Goal: Task Accomplishment & Management: Complete application form

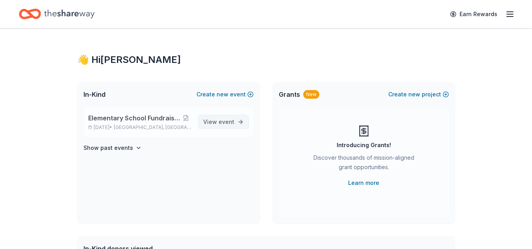
click at [230, 126] on span "View event" at bounding box center [218, 121] width 31 height 9
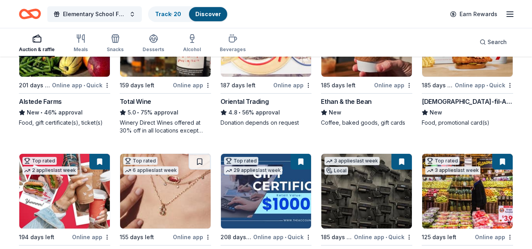
scroll to position [157, 0]
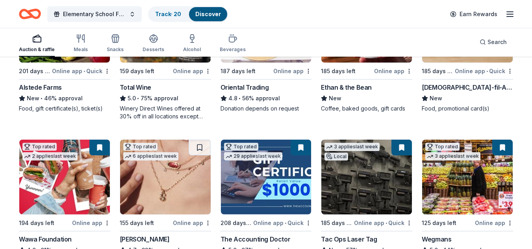
click at [79, 177] on img at bounding box center [64, 177] width 90 height 75
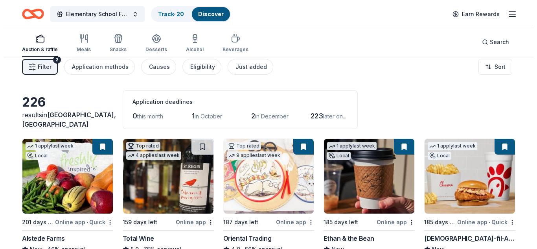
scroll to position [0, 0]
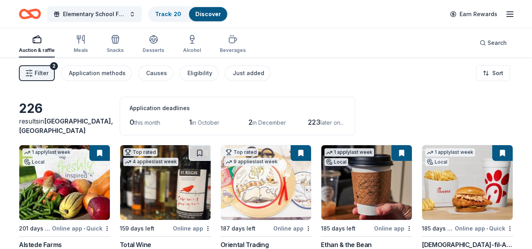
click at [33, 75] on button "Filter 2" at bounding box center [37, 73] width 36 height 16
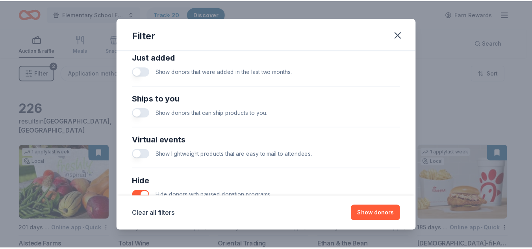
scroll to position [372, 0]
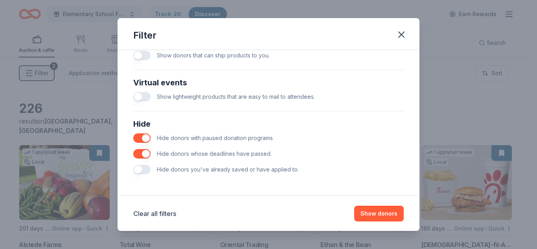
click at [145, 169] on button "button" at bounding box center [141, 169] width 17 height 9
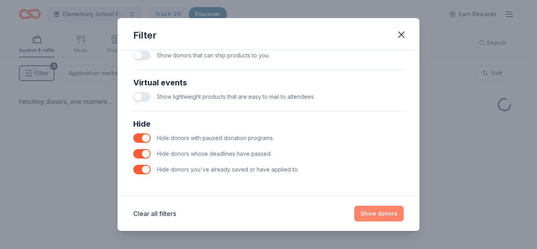
click at [390, 214] on button "Show donors" at bounding box center [379, 214] width 50 height 16
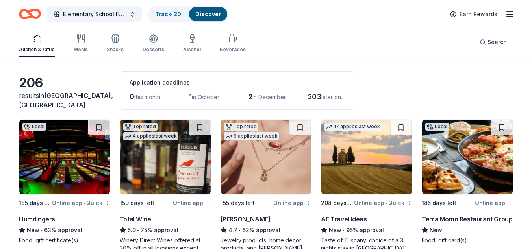
scroll to position [39, 0]
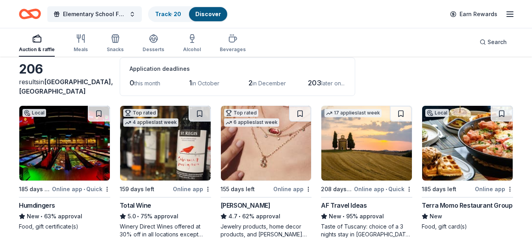
click at [383, 138] on img at bounding box center [366, 143] width 90 height 75
click at [229, 44] on div "Beverages" at bounding box center [233, 43] width 26 height 19
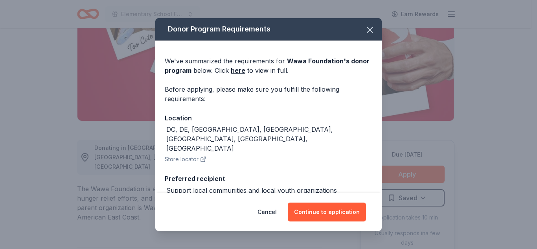
scroll to position [118, 0]
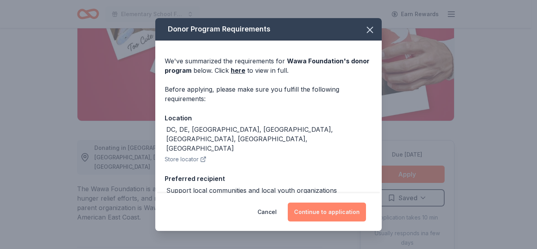
click at [327, 208] on button "Continue to application" at bounding box center [327, 212] width 78 height 19
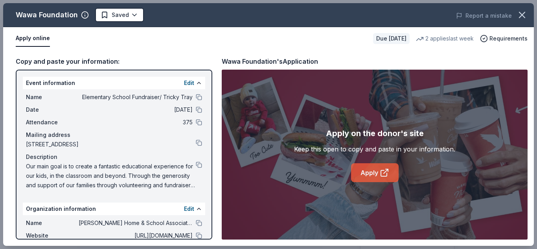
click at [383, 170] on icon at bounding box center [384, 172] width 9 height 9
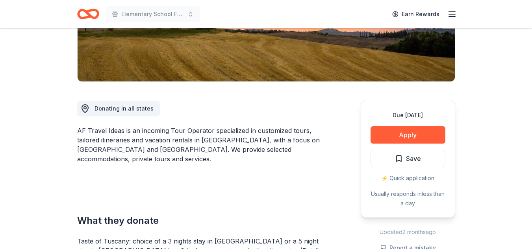
scroll to position [236, 0]
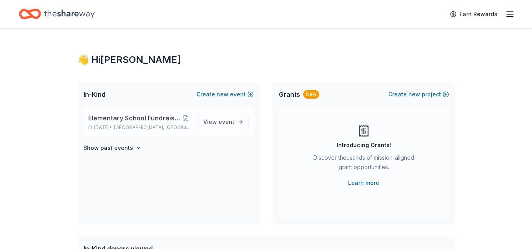
click at [159, 120] on span "Elementary School Fundraiser/ Tricky Tray" at bounding box center [134, 117] width 92 height 9
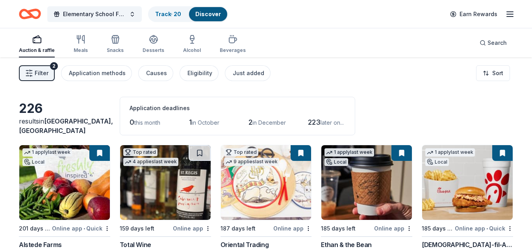
click at [48, 76] on button "Filter 2" at bounding box center [37, 73] width 36 height 16
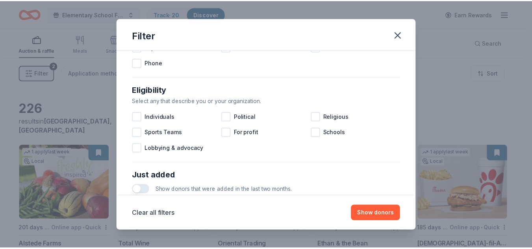
scroll to position [372, 0]
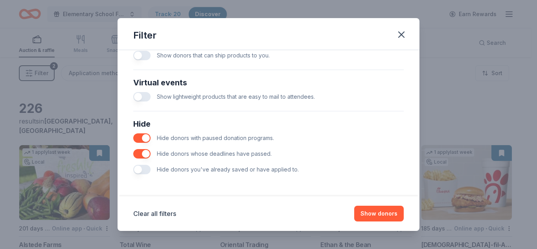
click at [140, 168] on button "button" at bounding box center [141, 169] width 17 height 9
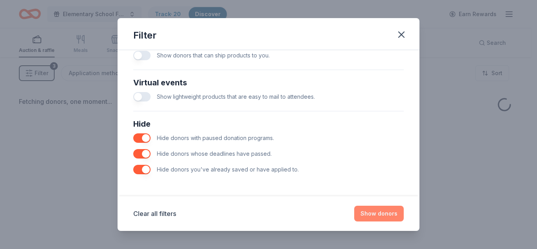
click at [377, 210] on button "Show donors" at bounding box center [379, 214] width 50 height 16
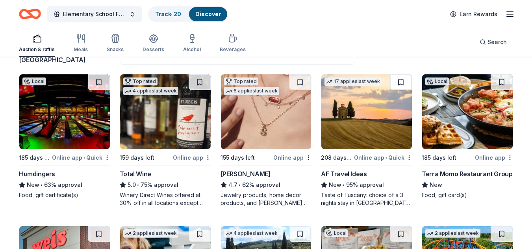
scroll to position [79, 0]
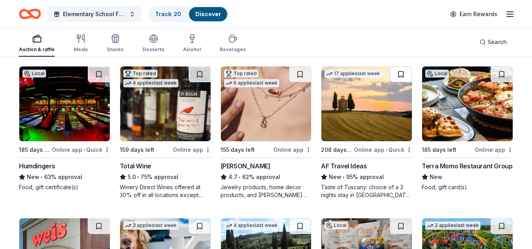
click at [401, 77] on button at bounding box center [400, 74] width 22 height 16
click at [383, 99] on img at bounding box center [366, 103] width 90 height 75
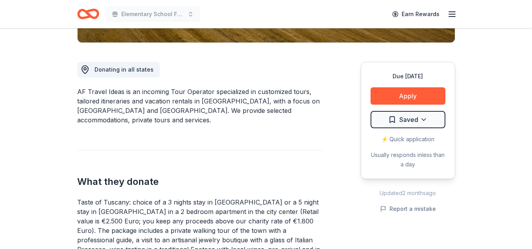
scroll to position [197, 0]
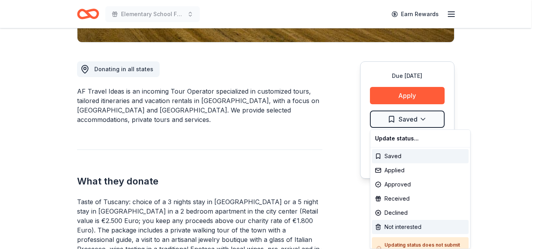
click at [413, 224] on div "Not interested" at bounding box center [420, 227] width 97 height 14
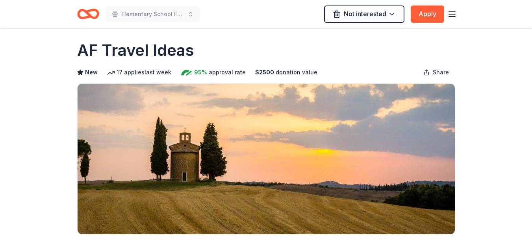
scroll to position [0, 0]
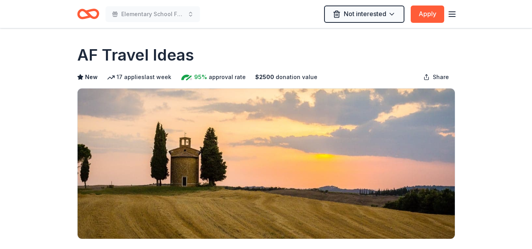
click at [78, 15] on icon "Home" at bounding box center [84, 14] width 12 height 8
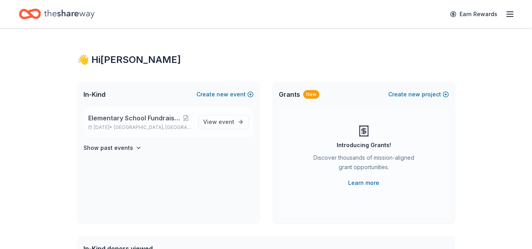
click at [144, 124] on div "Elementary School Fundraiser/ Tricky Tray Apr 24, 2026 • Pequannock Township, NJ" at bounding box center [139, 121] width 103 height 17
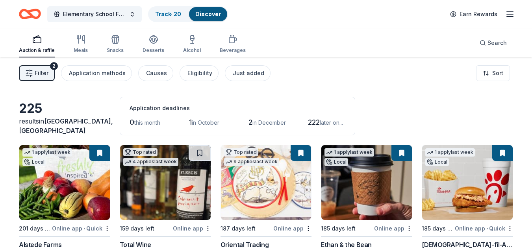
click at [35, 78] on span "Filter" at bounding box center [42, 72] width 14 height 9
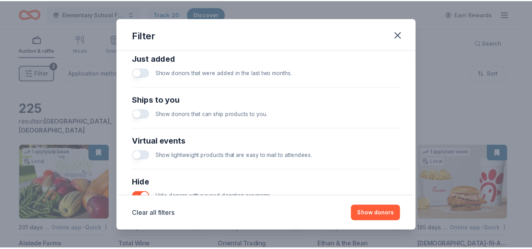
scroll to position [372, 0]
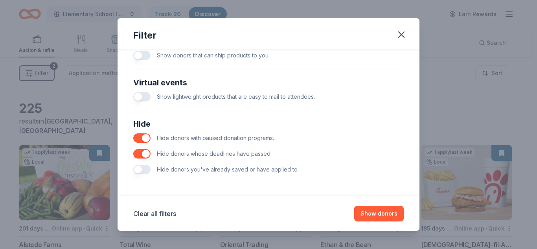
click at [146, 169] on button "button" at bounding box center [141, 169] width 17 height 9
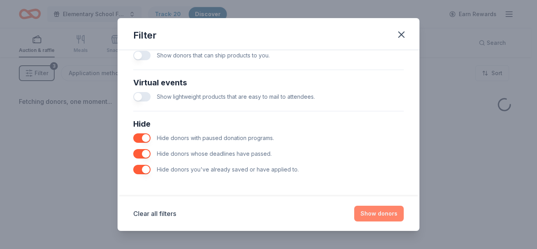
click at [381, 212] on button "Show donors" at bounding box center [379, 214] width 50 height 16
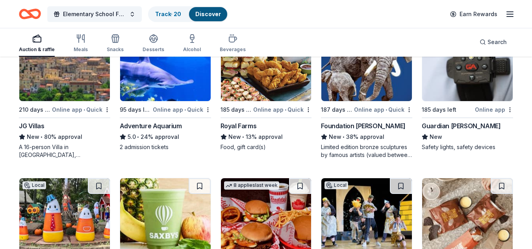
scroll to position [665, 0]
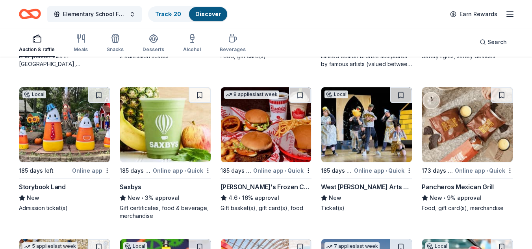
click at [76, 127] on img at bounding box center [64, 124] width 90 height 75
click at [173, 144] on img at bounding box center [165, 124] width 90 height 75
click at [380, 126] on img at bounding box center [366, 124] width 90 height 75
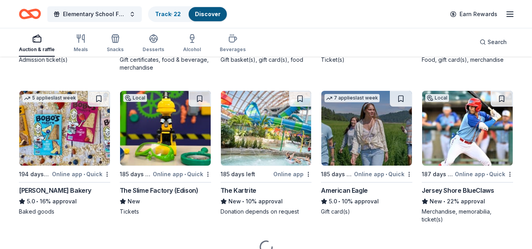
scroll to position [823, 0]
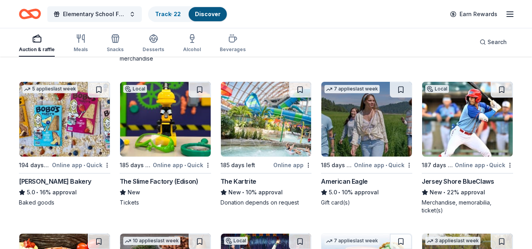
click at [163, 129] on img at bounding box center [165, 119] width 90 height 75
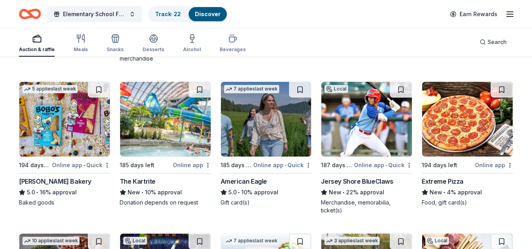
click at [369, 122] on img at bounding box center [366, 119] width 90 height 75
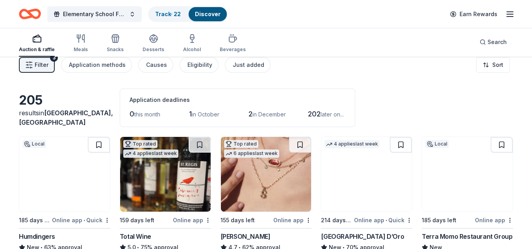
scroll to position [0, 0]
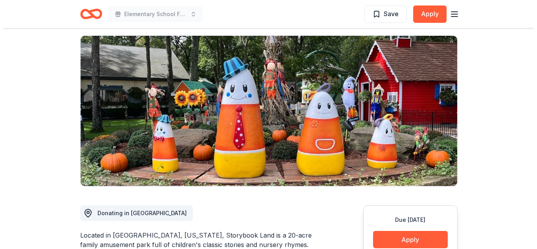
scroll to position [197, 0]
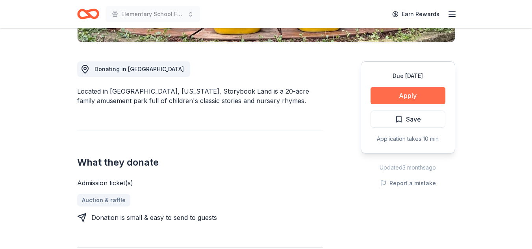
click at [418, 94] on button "Apply" at bounding box center [407, 95] width 75 height 17
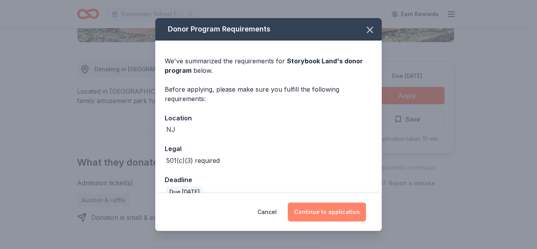
click at [335, 210] on button "Continue to application" at bounding box center [327, 212] width 78 height 19
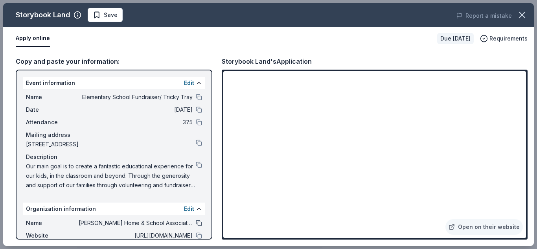
click at [196, 223] on button at bounding box center [199, 223] width 6 height 6
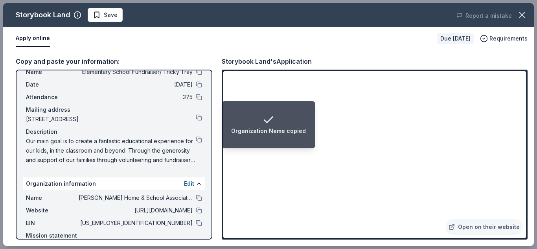
scroll to position [39, 0]
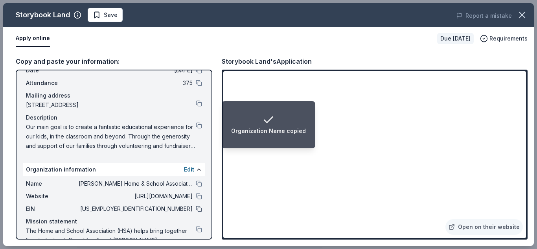
click at [196, 210] on button at bounding box center [199, 209] width 6 height 6
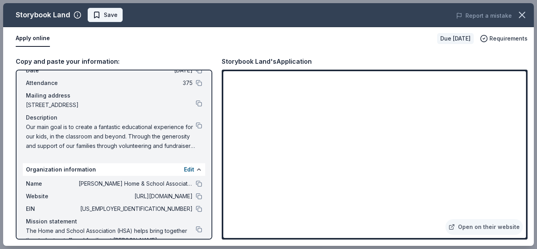
click at [114, 17] on span "Save" at bounding box center [111, 14] width 14 height 9
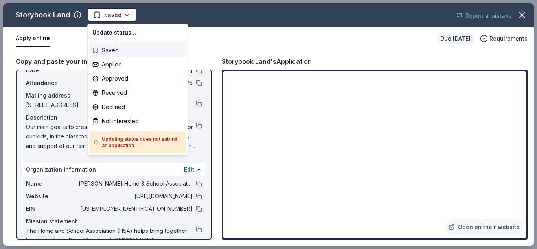
click at [114, 17] on body "Elementary School Fundraiser/ Tricky Tray Saved Apply Due in 185 days Share Sto…" at bounding box center [266, 124] width 532 height 249
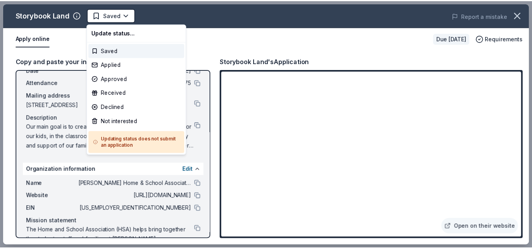
scroll to position [0, 0]
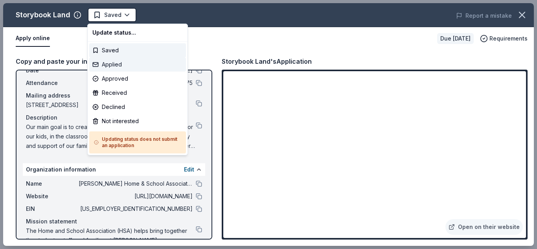
click at [126, 65] on div "Applied" at bounding box center [137, 64] width 97 height 14
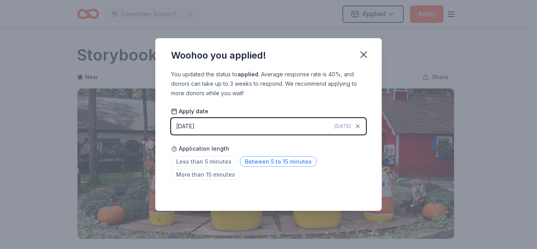
click at [272, 164] on span "Between 5 to 15 minutes" at bounding box center [278, 161] width 77 height 11
click at [365, 59] on icon "button" at bounding box center [363, 54] width 11 height 11
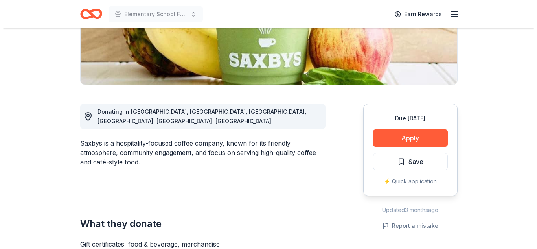
scroll to position [157, 0]
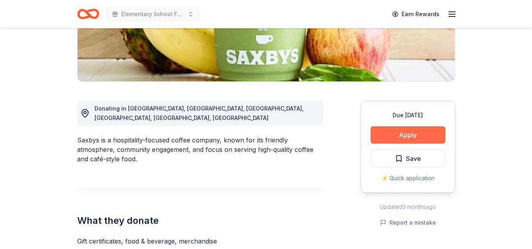
click at [404, 135] on button "Apply" at bounding box center [407, 134] width 75 height 17
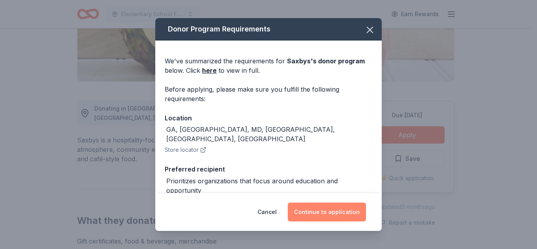
click at [346, 212] on button "Continue to application" at bounding box center [327, 212] width 78 height 19
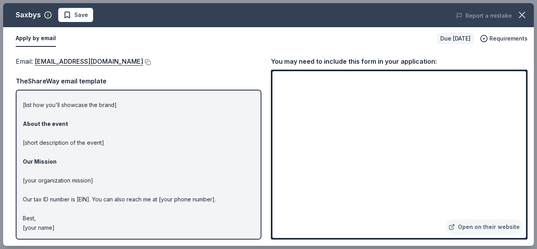
scroll to position [0, 0]
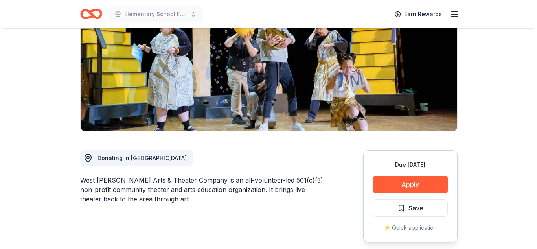
scroll to position [118, 0]
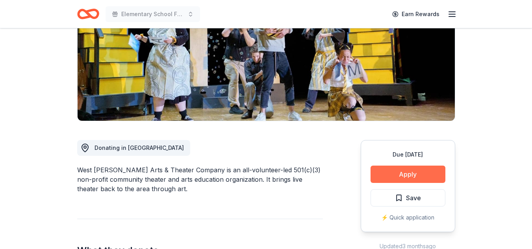
click at [425, 173] on button "Apply" at bounding box center [407, 174] width 75 height 17
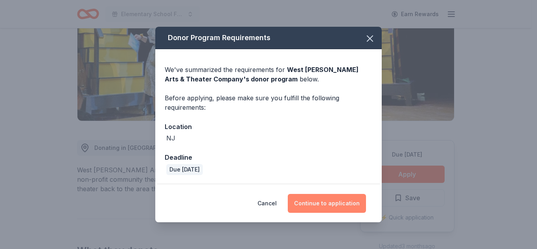
click at [302, 204] on button "Continue to application" at bounding box center [327, 203] width 78 height 19
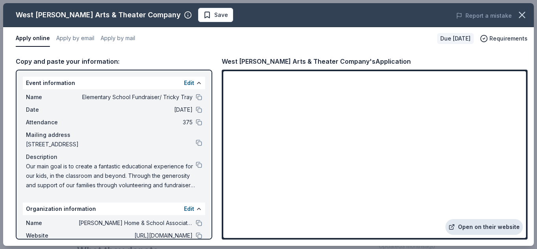
click at [499, 234] on link "Open on their website" at bounding box center [485, 227] width 78 height 16
click at [196, 97] on button at bounding box center [199, 97] width 6 height 6
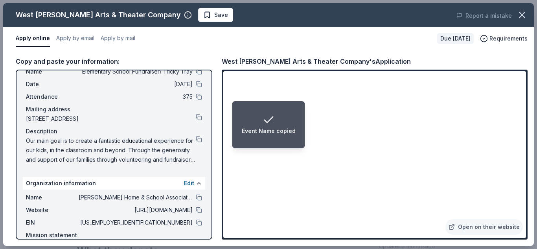
scroll to position [65, 0]
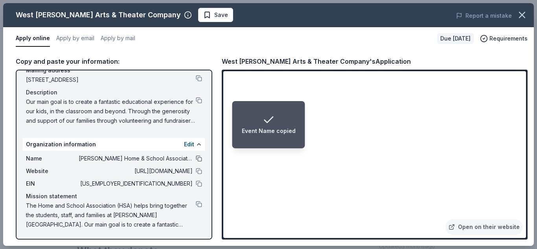
click at [196, 158] on button at bounding box center [199, 158] width 6 height 6
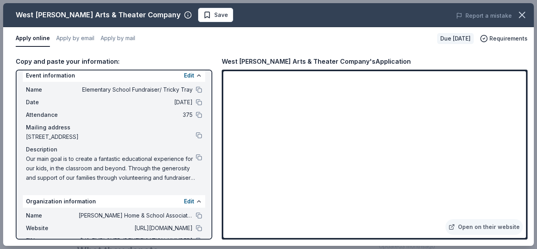
scroll to position [0, 0]
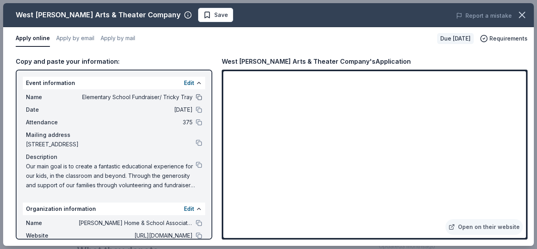
click at [196, 98] on button at bounding box center [199, 97] width 6 height 6
click at [214, 17] on span "Save" at bounding box center [221, 14] width 14 height 9
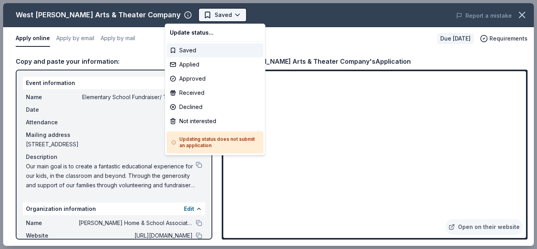
click at [196, 11] on body "Elementary School Fundraiser/ Tricky Tray Saved Apply Due in 185 days Share Wes…" at bounding box center [266, 124] width 532 height 249
click at [195, 63] on div "Applied" at bounding box center [215, 64] width 97 height 14
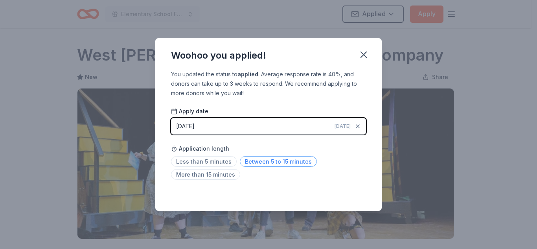
click at [246, 161] on span "Between 5 to 15 minutes" at bounding box center [278, 161] width 77 height 11
click at [365, 55] on icon "button" at bounding box center [364, 55] width 6 height 6
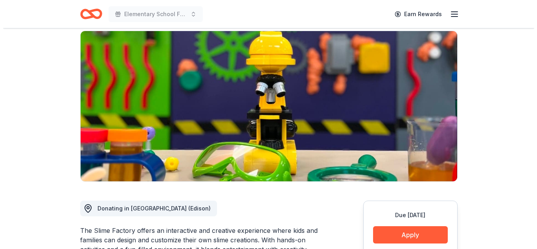
scroll to position [157, 0]
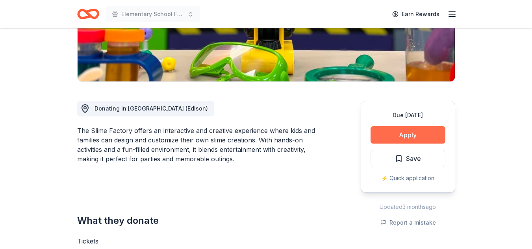
click at [413, 137] on button "Apply" at bounding box center [407, 134] width 75 height 17
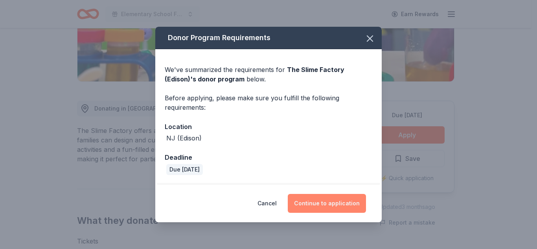
click at [327, 204] on button "Continue to application" at bounding box center [327, 203] width 78 height 19
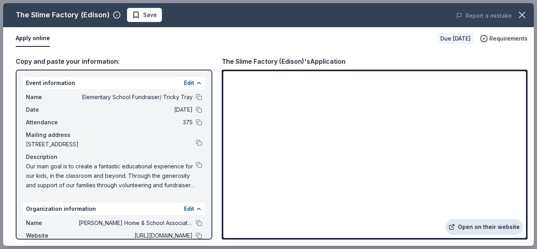
click at [487, 225] on link "Open on their website" at bounding box center [485, 227] width 78 height 16
click at [144, 19] on span "Save" at bounding box center [150, 14] width 14 height 9
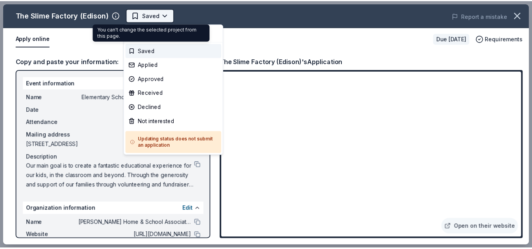
scroll to position [0, 0]
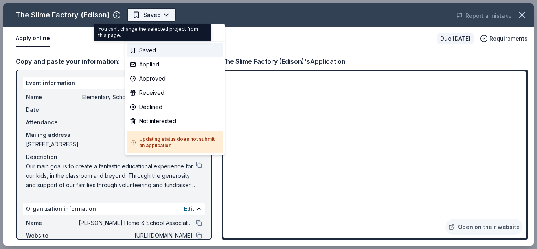
click at [146, 19] on body "Elementary School Fundraiser/ Tricky Tray Saved Apply Due in 185 days Share The…" at bounding box center [266, 124] width 532 height 249
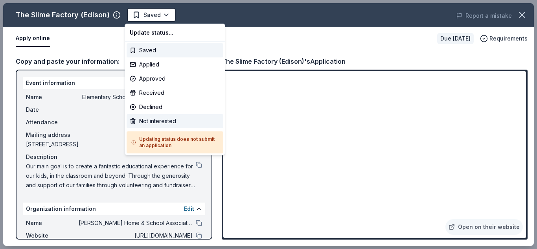
click at [182, 123] on div "Not interested" at bounding box center [175, 121] width 97 height 14
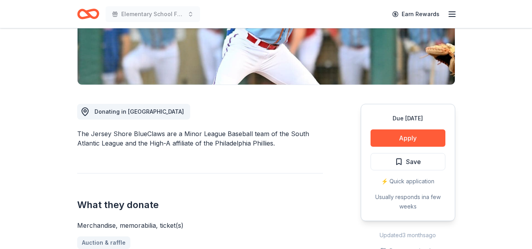
scroll to position [157, 0]
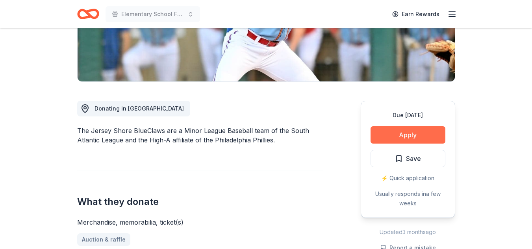
click at [404, 133] on button "Apply" at bounding box center [407, 134] width 75 height 17
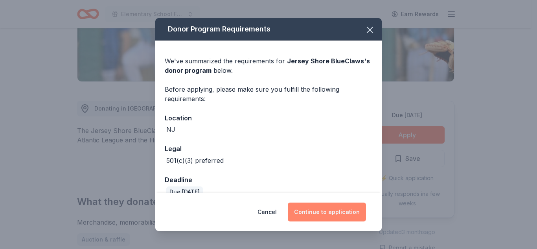
click at [323, 217] on button "Continue to application" at bounding box center [327, 212] width 78 height 19
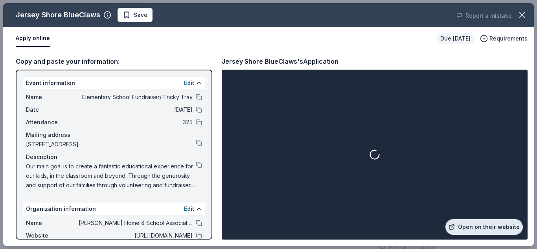
click at [497, 229] on link "Open on their website" at bounding box center [485, 227] width 78 height 16
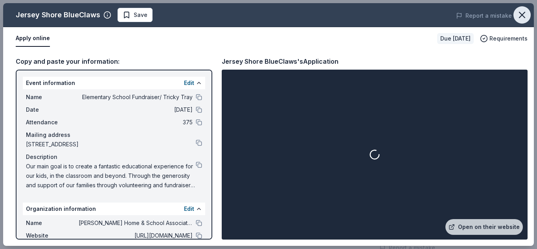
click at [522, 16] on icon "button" at bounding box center [522, 14] width 11 height 11
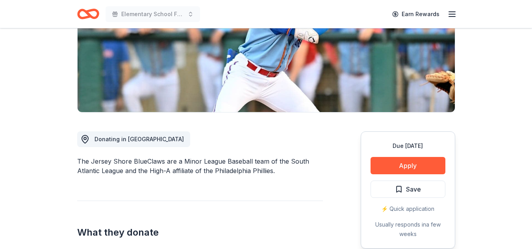
scroll to position [0, 0]
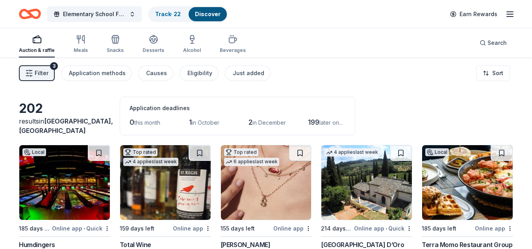
click at [358, 160] on img at bounding box center [366, 182] width 90 height 75
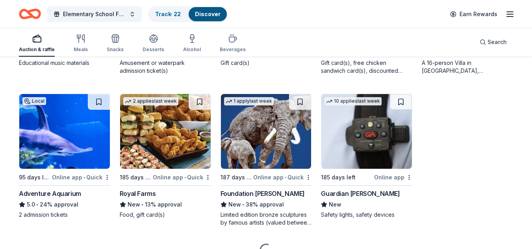
scroll to position [511, 0]
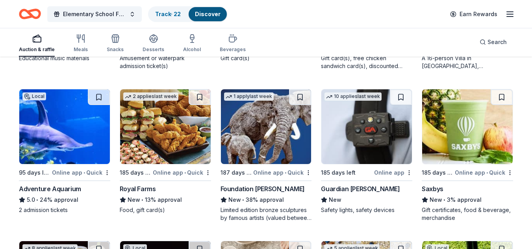
click at [71, 132] on img at bounding box center [64, 126] width 90 height 75
click at [55, 118] on img at bounding box center [64, 126] width 90 height 75
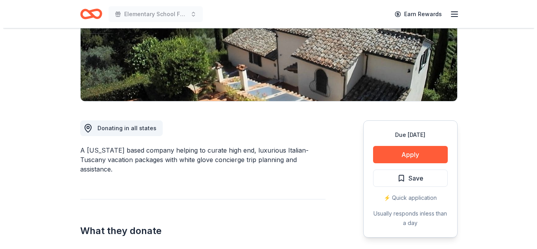
scroll to position [118, 0]
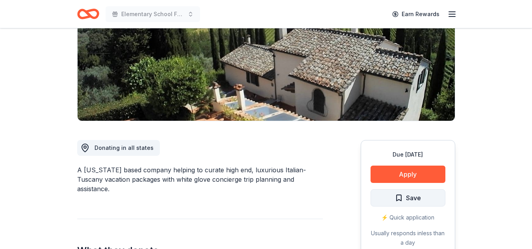
click at [431, 194] on button "Save" at bounding box center [407, 197] width 75 height 17
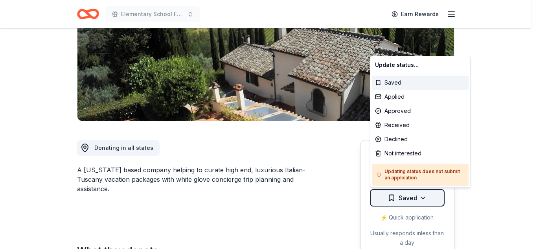
click at [428, 131] on html "Elementary School Fundraiser/ Tricky Tray Earn Rewards Due in 214 days Share Vi…" at bounding box center [268, 6] width 537 height 249
click at [416, 151] on div "Not interested" at bounding box center [420, 153] width 97 height 14
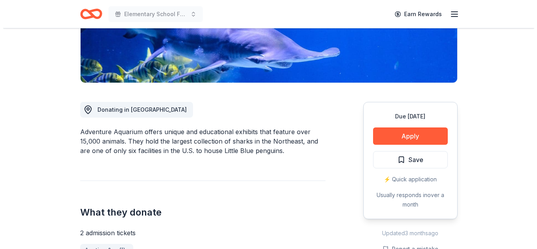
scroll to position [157, 0]
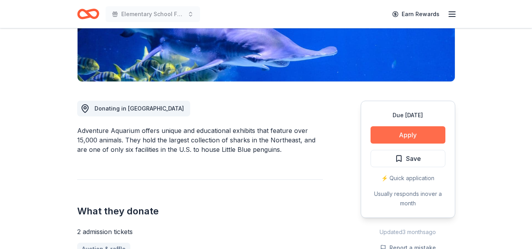
click at [408, 138] on button "Apply" at bounding box center [407, 134] width 75 height 17
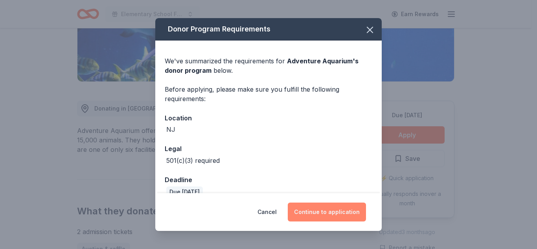
click at [338, 213] on button "Continue to application" at bounding box center [327, 212] width 78 height 19
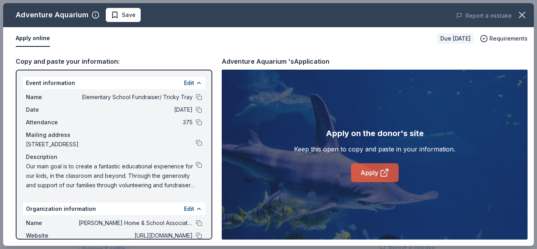
click at [372, 171] on link "Apply" at bounding box center [375, 172] width 48 height 19
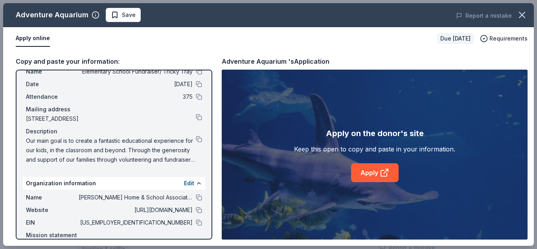
scroll to position [65, 0]
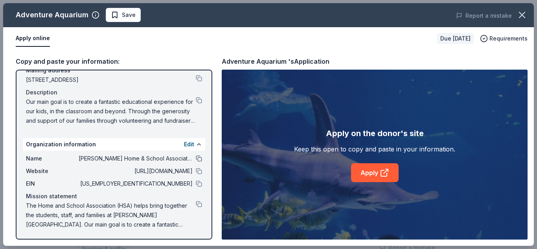
click at [196, 157] on button at bounding box center [199, 158] width 6 height 6
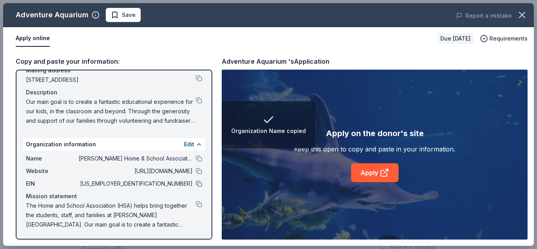
click at [196, 184] on button at bounding box center [199, 184] width 6 height 6
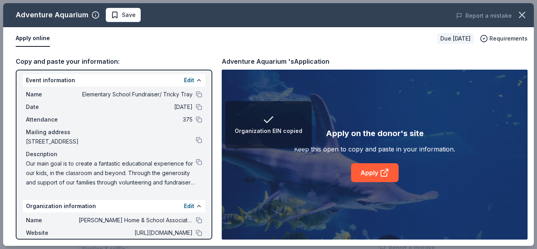
scroll to position [0, 0]
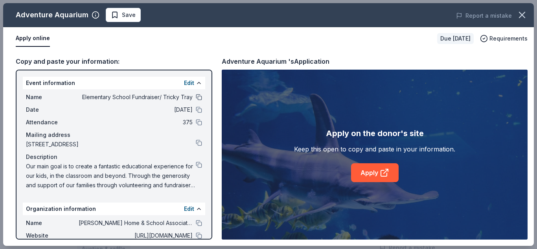
click at [196, 98] on button at bounding box center [199, 97] width 6 height 6
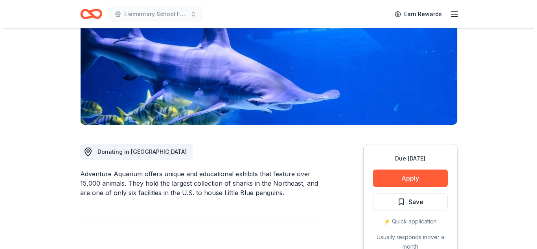
scroll to position [118, 0]
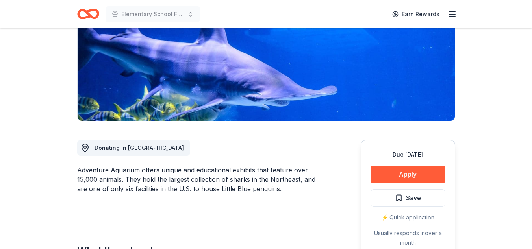
click at [418, 199] on span "Save" at bounding box center [413, 198] width 15 height 10
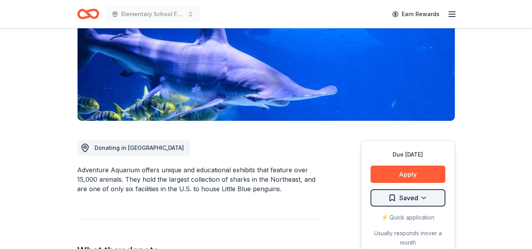
click at [424, 131] on html "Elementary School Fundraiser/ Tricky Tray Earn Rewards Due [DATE] Share Adventu…" at bounding box center [266, 6] width 532 height 249
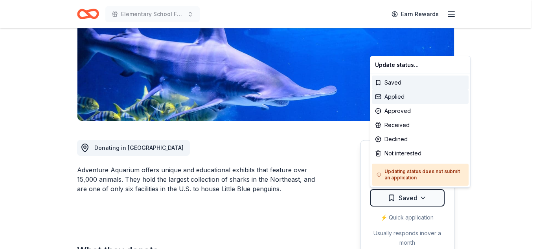
click at [407, 98] on div "Applied" at bounding box center [420, 97] width 97 height 14
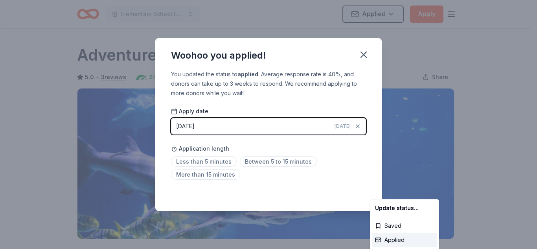
click at [225, 164] on html "Elementary School Fundraiser/ Tricky Tray Applied Apply Due [DATE] Share Advent…" at bounding box center [268, 124] width 537 height 249
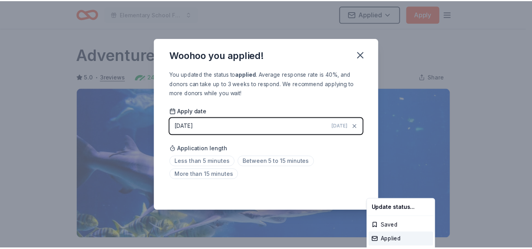
scroll to position [192, 0]
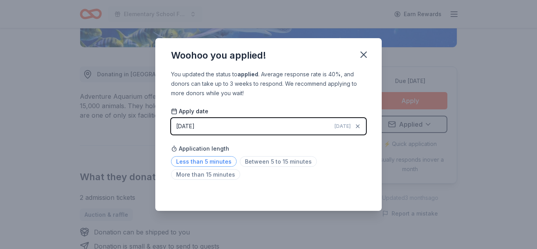
click at [221, 165] on span "Less than 5 minutes" at bounding box center [204, 161] width 66 height 11
click at [362, 52] on icon "button" at bounding box center [364, 55] width 6 height 6
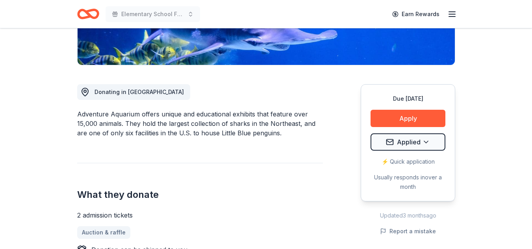
scroll to position [0, 0]
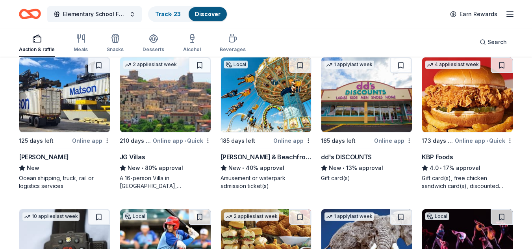
scroll to position [393, 0]
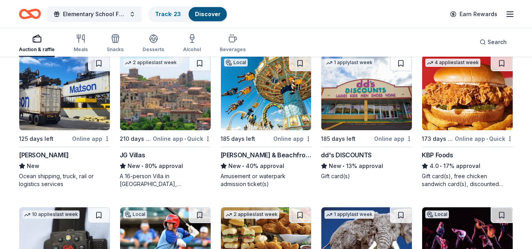
click at [100, 108] on img at bounding box center [64, 92] width 90 height 75
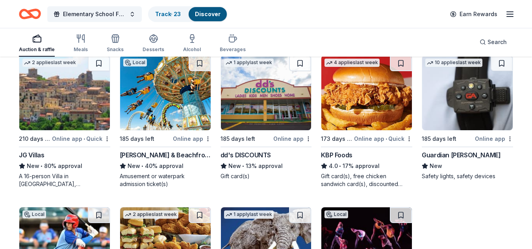
scroll to position [354, 0]
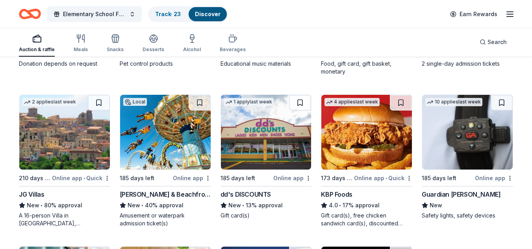
click at [473, 148] on img at bounding box center [467, 132] width 90 height 75
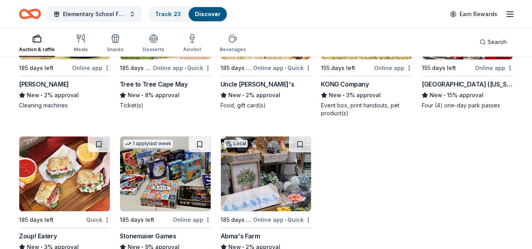
scroll to position [2006, 0]
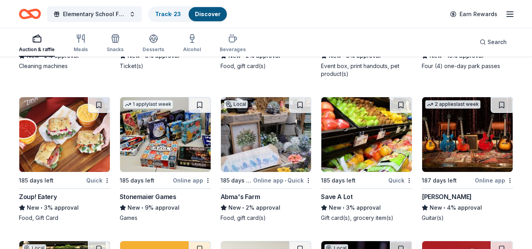
click at [258, 132] on img at bounding box center [266, 134] width 90 height 75
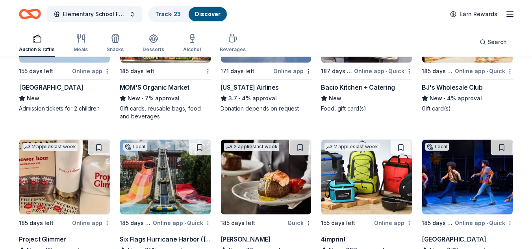
scroll to position [1298, 0]
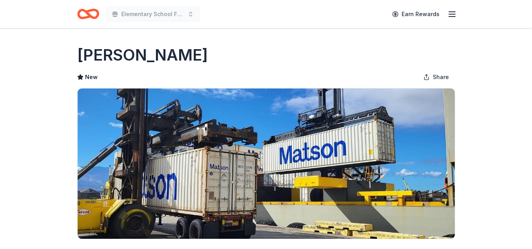
scroll to position [157, 0]
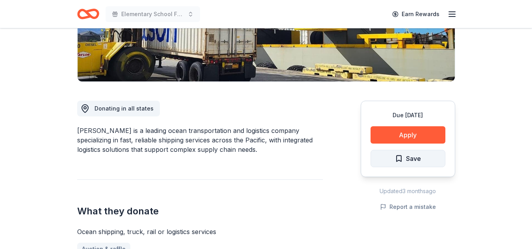
click at [430, 161] on button "Save" at bounding box center [407, 158] width 75 height 17
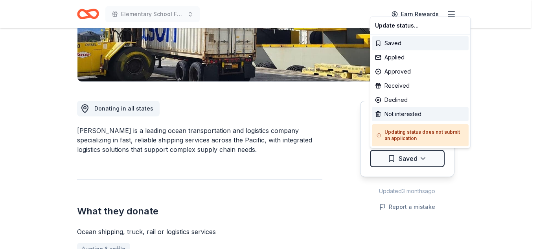
click at [430, 111] on div "Not interested" at bounding box center [420, 114] width 97 height 14
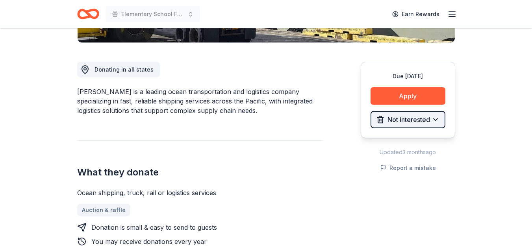
scroll to position [197, 0]
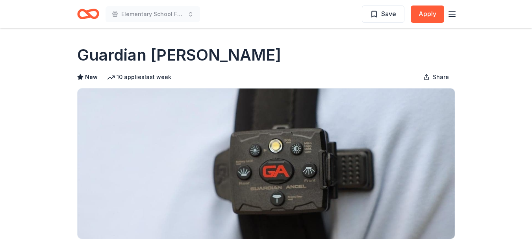
scroll to position [197, 0]
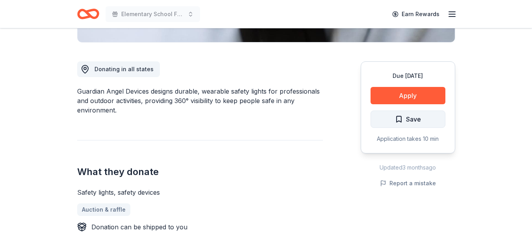
click at [430, 123] on button "Save" at bounding box center [407, 119] width 75 height 17
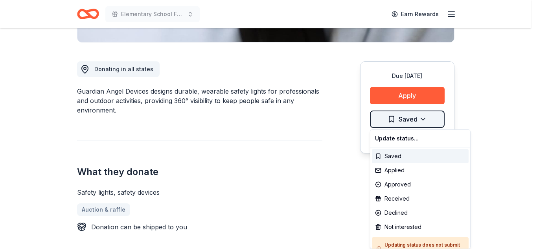
click at [423, 225] on div "Not interested" at bounding box center [420, 227] width 97 height 14
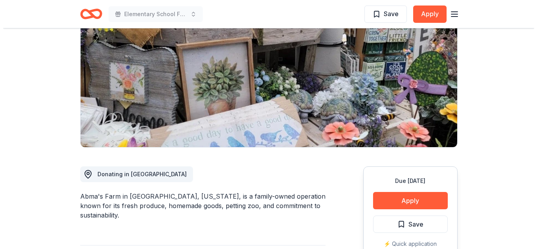
scroll to position [157, 0]
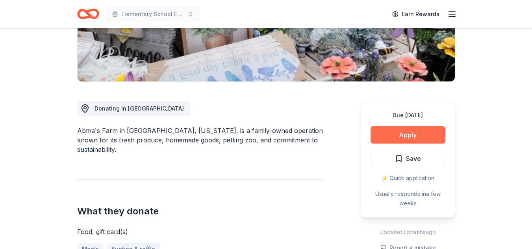
click at [420, 137] on button "Apply" at bounding box center [407, 134] width 75 height 17
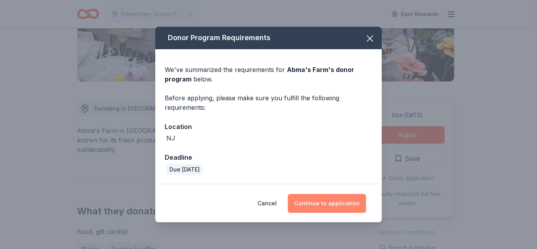
click at [345, 206] on button "Continue to application" at bounding box center [327, 203] width 78 height 19
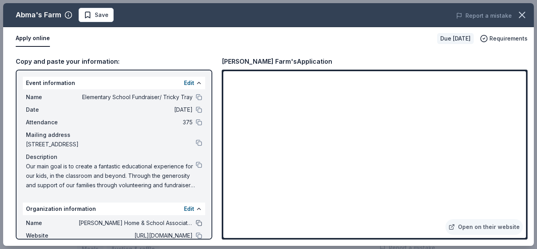
click at [196, 224] on button at bounding box center [199, 223] width 6 height 6
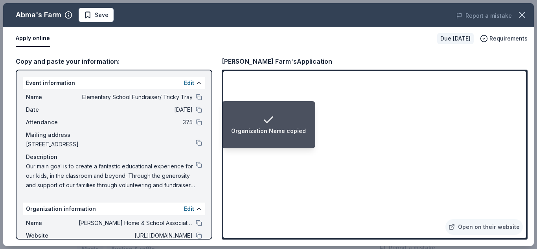
click at [189, 96] on div "Name Elementary School Fundraiser/ Tricky Tray" at bounding box center [114, 96] width 176 height 9
click at [196, 98] on button at bounding box center [199, 97] width 6 height 6
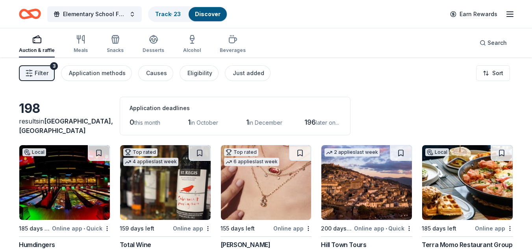
click at [387, 191] on img at bounding box center [366, 182] width 90 height 75
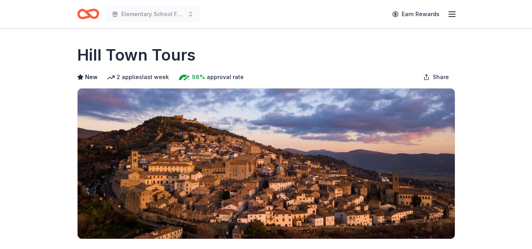
scroll to position [157, 0]
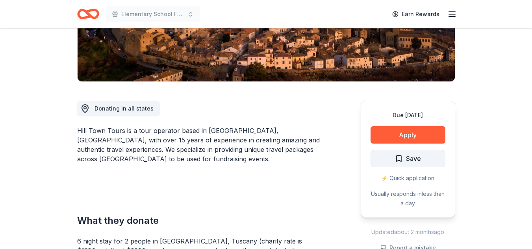
click at [428, 161] on button "Save" at bounding box center [407, 158] width 75 height 17
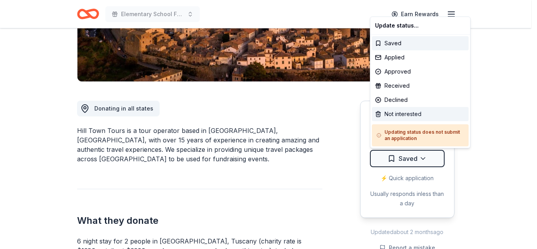
click at [401, 116] on div "Not interested" at bounding box center [420, 114] width 97 height 14
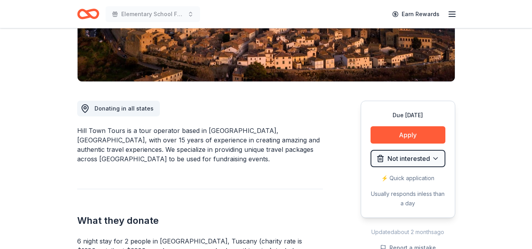
click at [92, 15] on icon "Home" at bounding box center [88, 14] width 22 height 18
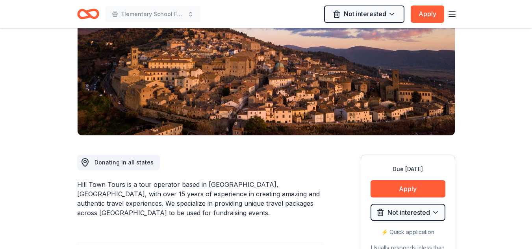
scroll to position [0, 0]
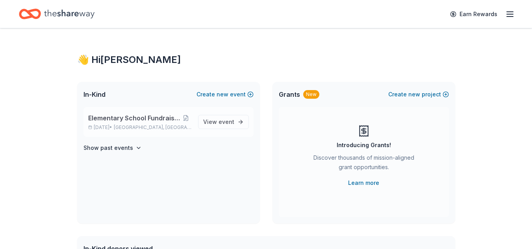
click at [152, 125] on span "[GEOGRAPHIC_DATA], [GEOGRAPHIC_DATA]" at bounding box center [153, 127] width 78 height 6
